Goal: Transaction & Acquisition: Book appointment/travel/reservation

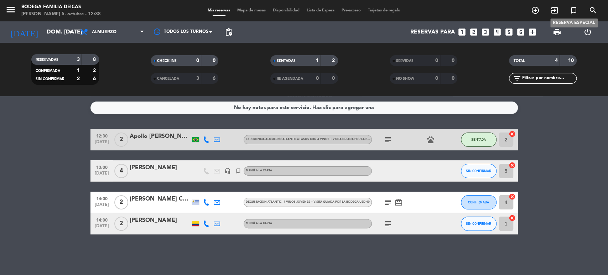
click at [575, 12] on icon "turned_in_not" at bounding box center [573, 10] width 9 height 9
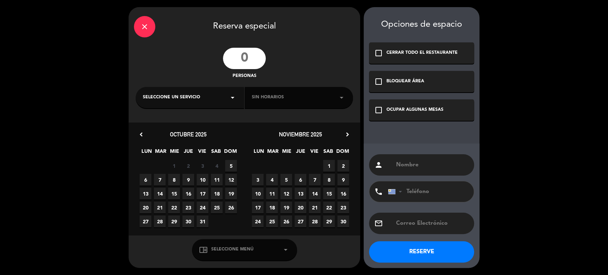
click at [243, 68] on input "number" at bounding box center [244, 58] width 43 height 21
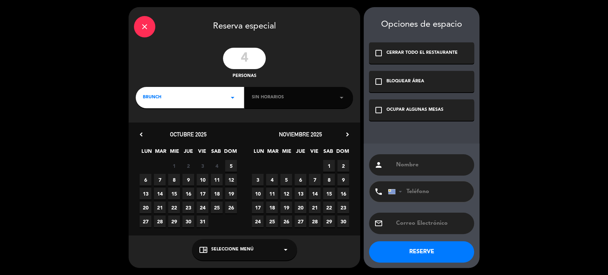
type input "4"
drag, startPoint x: 381, startPoint y: 110, endPoint x: 385, endPoint y: 112, distance: 4.3
click at [381, 110] on icon "check_box_outline_blank" at bounding box center [378, 110] width 9 height 9
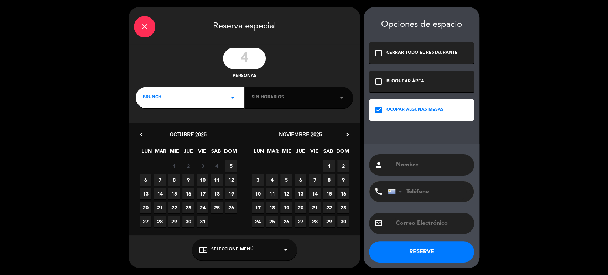
click at [415, 167] on input "text" at bounding box center [431, 165] width 73 height 10
type input "PATRIMONIO"
click at [232, 166] on span "5" at bounding box center [231, 166] width 12 height 12
drag, startPoint x: 259, startPoint y: 249, endPoint x: 254, endPoint y: 247, distance: 6.1
click at [259, 249] on div "chrome_reader_mode Seleccione Menú arrow_drop_down" at bounding box center [244, 249] width 105 height 21
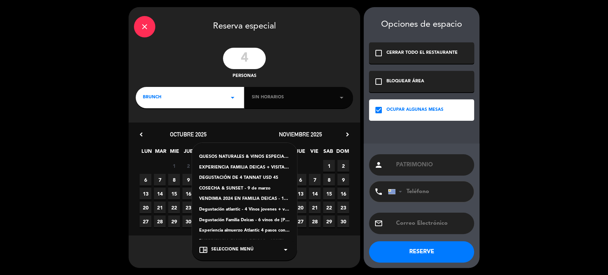
scroll to position [30, 0]
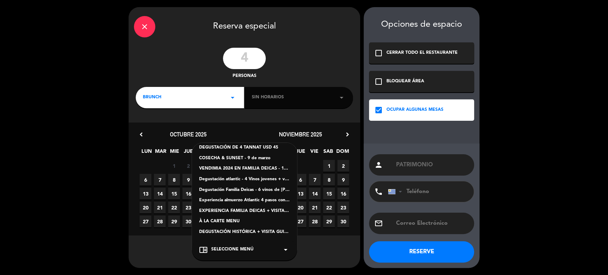
click at [222, 224] on div "À LA CARTE MENU" at bounding box center [244, 221] width 91 height 7
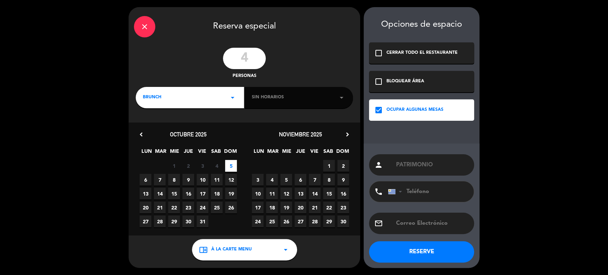
click at [427, 250] on button "RESERVE" at bounding box center [421, 251] width 105 height 21
drag, startPoint x: 195, startPoint y: 96, endPoint x: 195, endPoint y: 105, distance: 8.9
click at [195, 96] on div "BRUNCH arrow_drop_down" at bounding box center [190, 97] width 108 height 21
drag, startPoint x: 168, startPoint y: 127, endPoint x: 225, endPoint y: 142, distance: 58.4
click at [168, 127] on div "Almuerzo" at bounding box center [190, 127] width 94 height 7
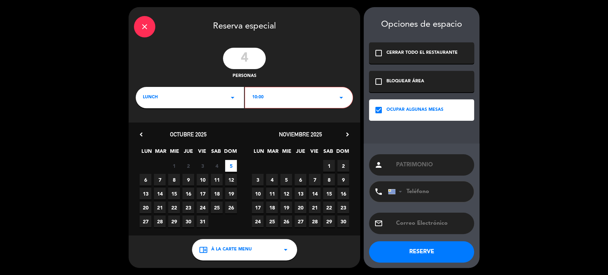
drag, startPoint x: 422, startPoint y: 253, endPoint x: 387, endPoint y: 77, distance: 179.6
click at [422, 253] on button "RESERVE" at bounding box center [421, 251] width 105 height 21
